Goal: Transaction & Acquisition: Purchase product/service

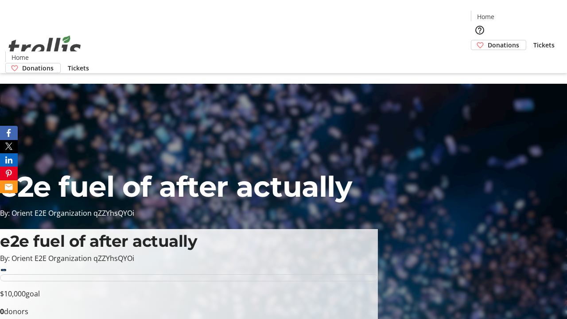
click at [488, 40] on span "Donations" at bounding box center [503, 44] width 31 height 9
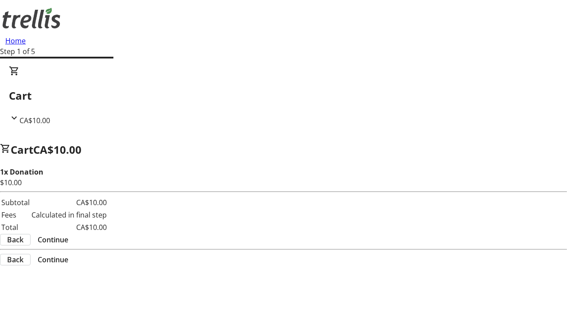
select select "CA"
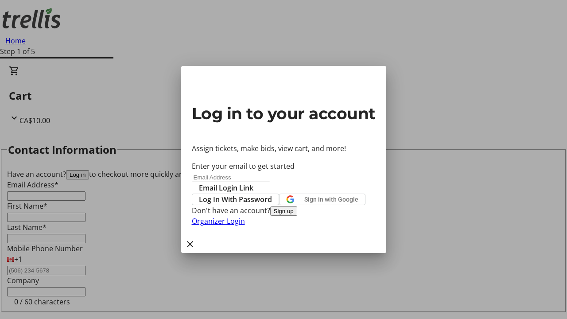
click at [297, 216] on button "Sign up" at bounding box center [283, 210] width 27 height 9
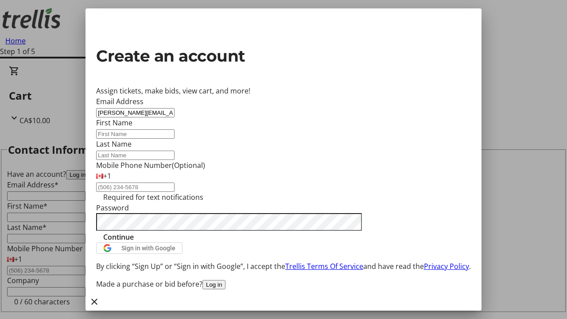
type input "[PERSON_NAME][EMAIL_ADDRESS][DOMAIN_NAME]"
type input "[PERSON_NAME]"
click at [134, 242] on span "Continue" at bounding box center [118, 237] width 31 height 11
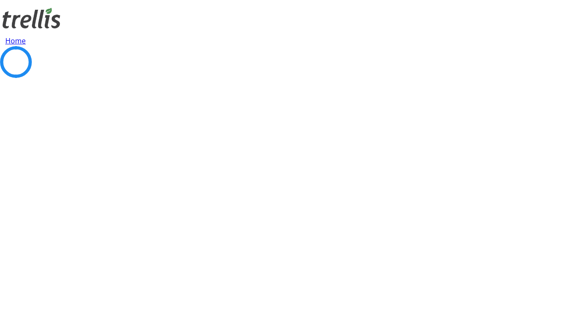
scroll to position [119, 0]
select select "BC"
select select "CA"
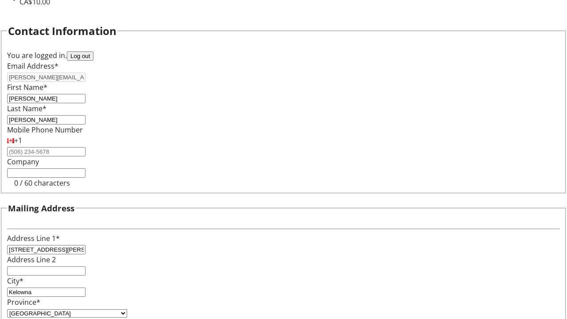
select select "BC"
select select "CA"
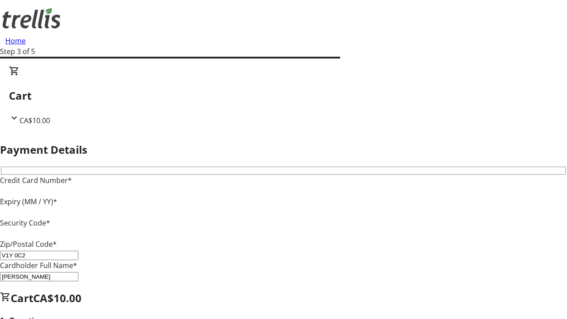
type input "V1Y 0C2"
